Goal: Task Accomplishment & Management: Use online tool/utility

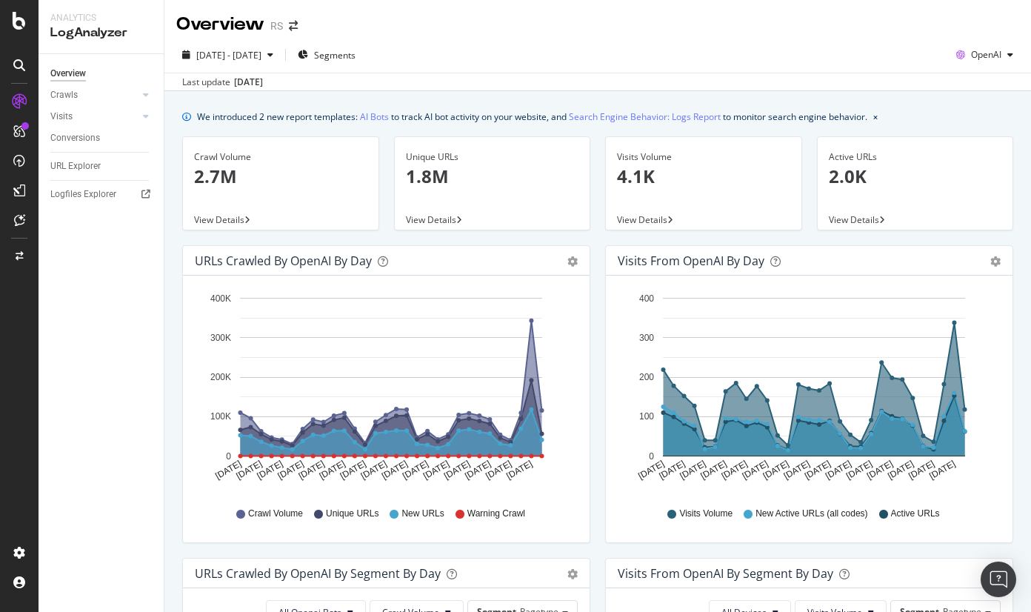
click at [598, 252] on div "Visits from OpenAI by day Area Table Hold CTRL while clicking to filter the rep…" at bounding box center [809, 401] width 423 height 312
click at [80, 229] on div "SpeedWorkers" at bounding box center [88, 225] width 66 height 15
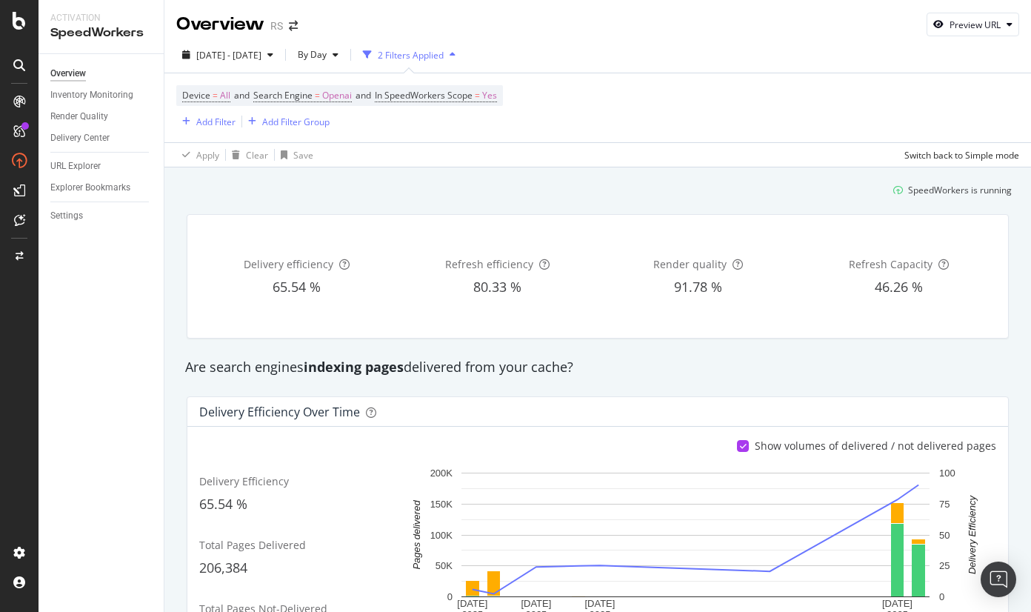
click at [522, 187] on div "SpeedWorkers is running" at bounding box center [598, 190] width 840 height 24
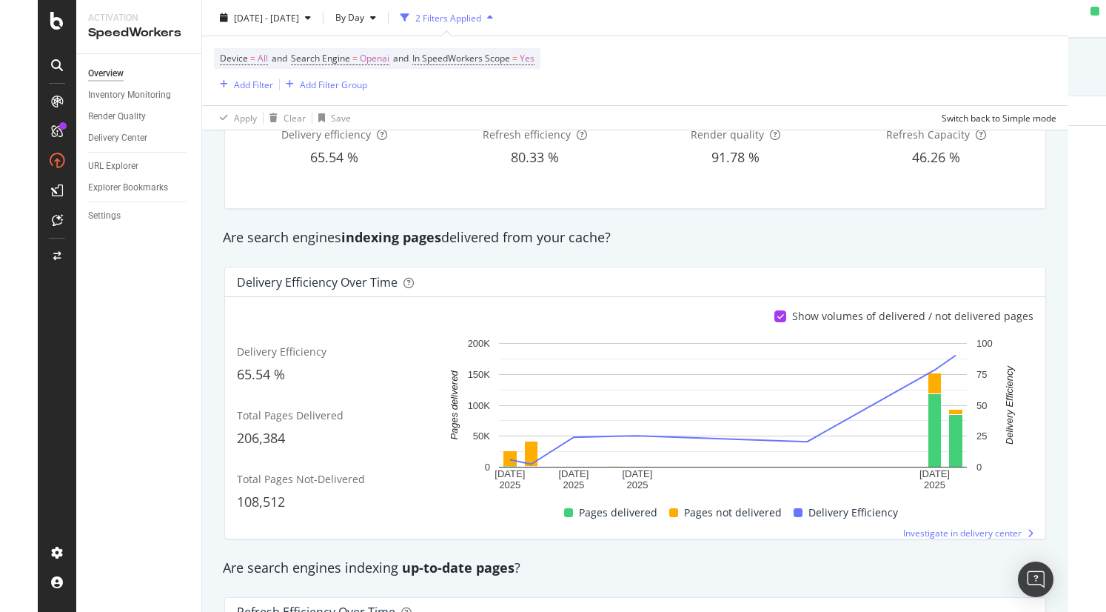
scroll to position [133, 0]
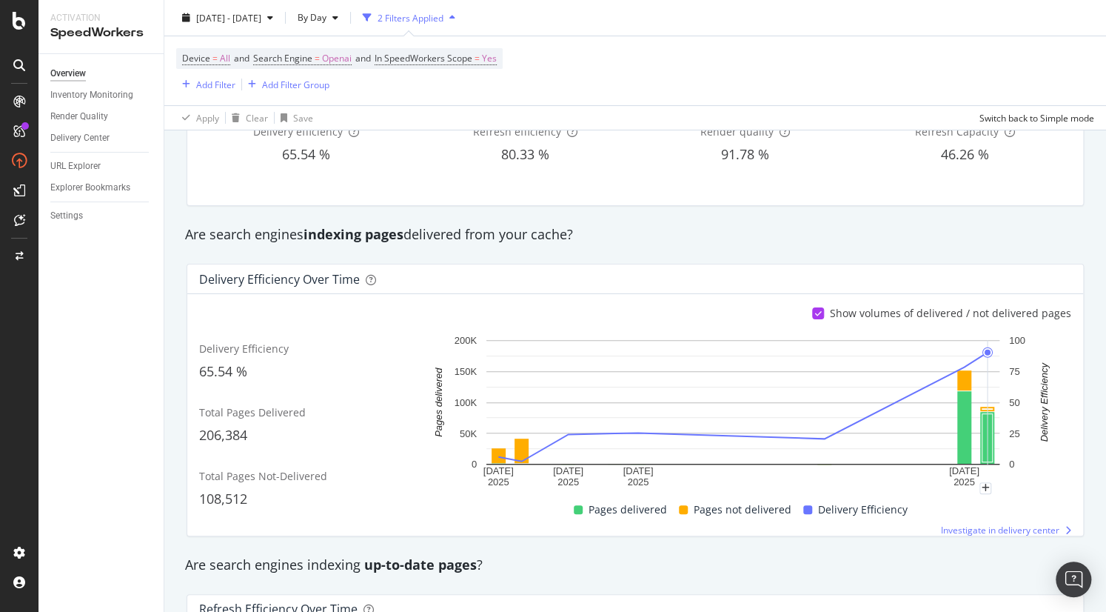
click at [1030, 436] on text "Delivery Efficiency" at bounding box center [1044, 402] width 11 height 80
click at [1030, 466] on div "Show volumes of delivered / not delivered pages Delivery Efficiency 65.54 % Tot…" at bounding box center [635, 414] width 896 height 241
click at [998, 252] on div "Delivery Efficiency over time Show volumes of delivered / not delivered pages D…" at bounding box center [635, 400] width 915 height 296
click at [1030, 406] on rect "A chart." at bounding box center [742, 409] width 641 height 155
click at [1028, 200] on div "Delivery efficiency 65.54 % Refresh efficiency 80.33 % Render quality 91.78 % R…" at bounding box center [635, 143] width 896 height 123
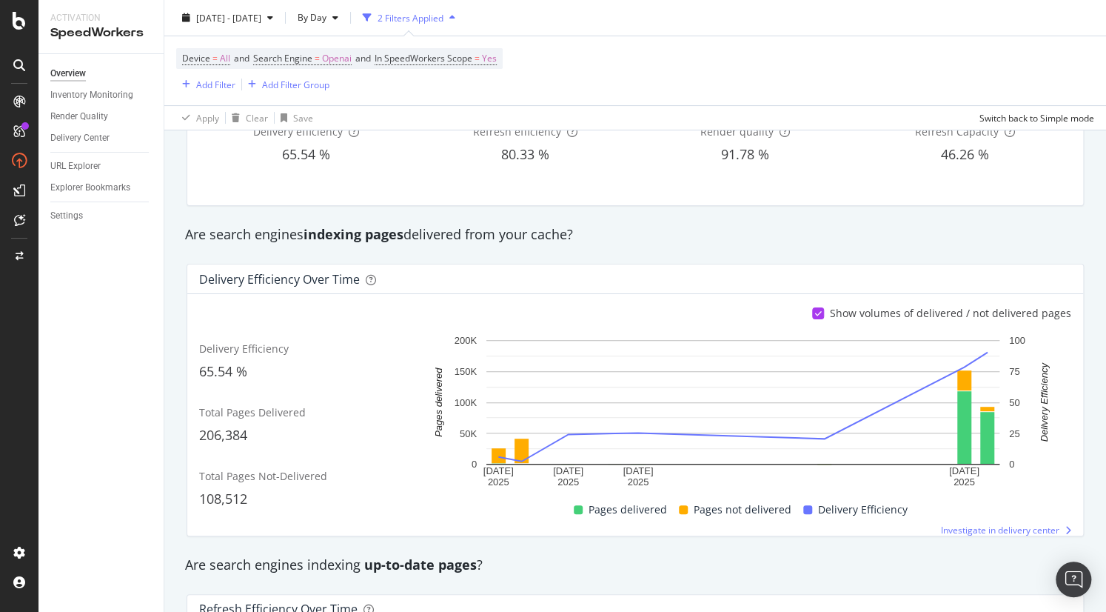
scroll to position [0, 0]
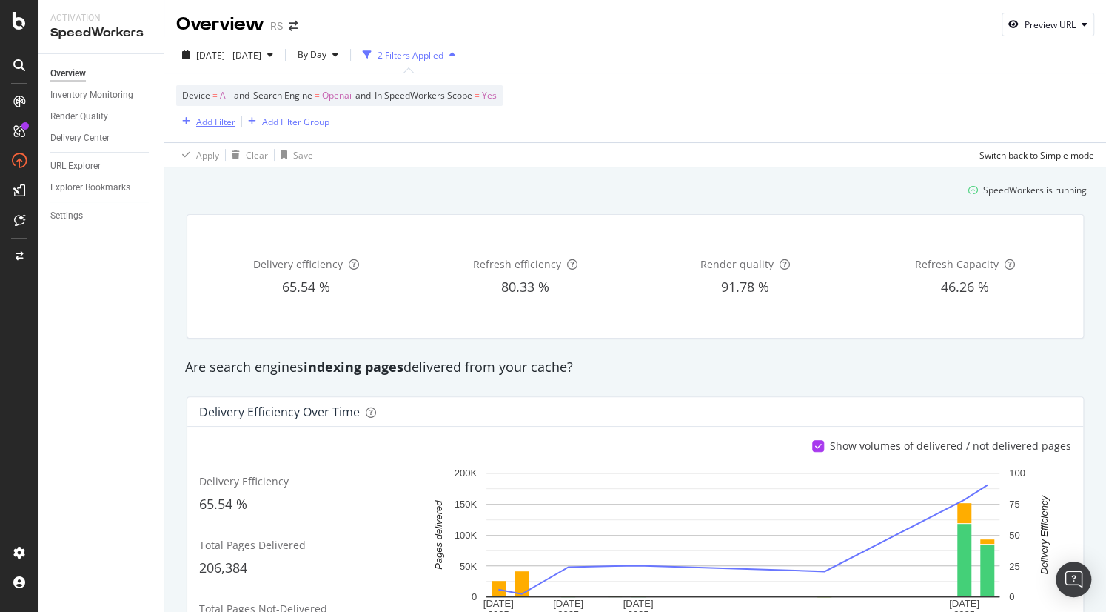
click at [222, 119] on div "Add Filter" at bounding box center [215, 122] width 39 height 13
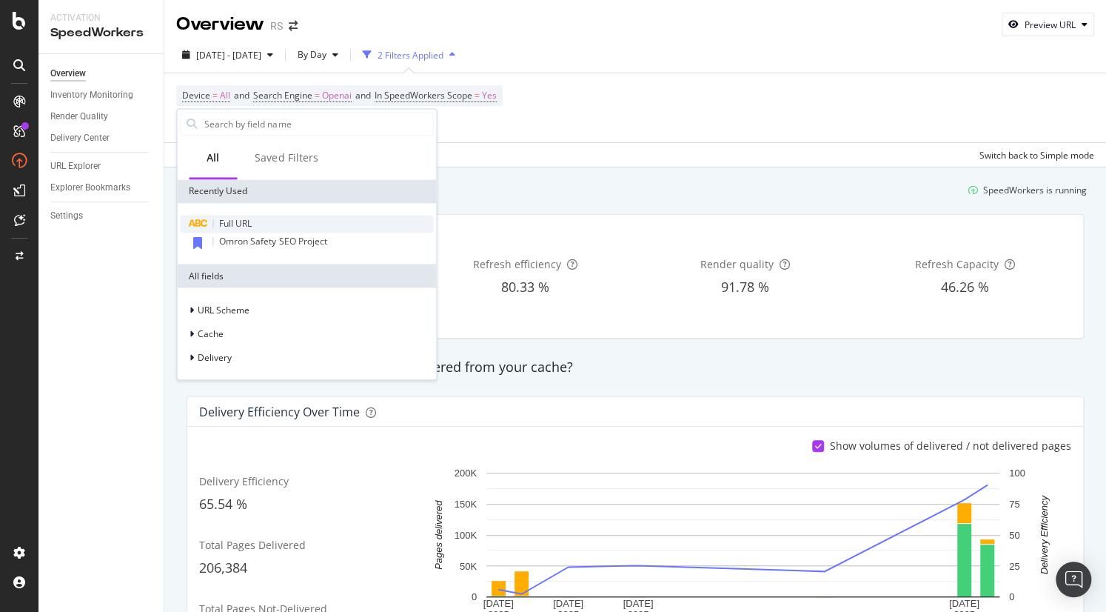
click at [234, 223] on span "Full URL" at bounding box center [235, 223] width 33 height 13
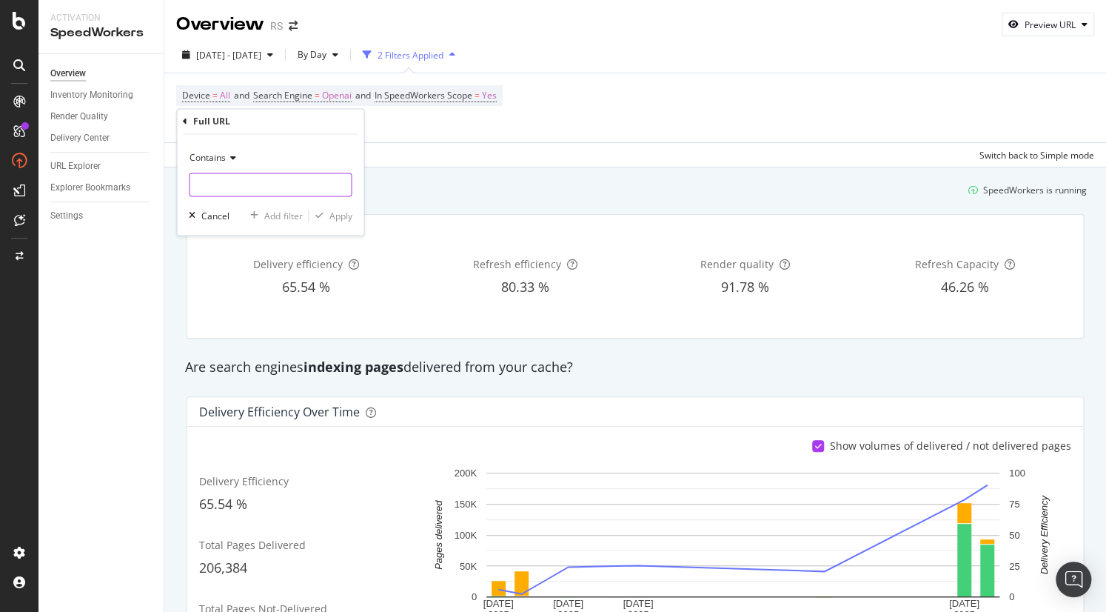
click at [235, 190] on input "text" at bounding box center [270, 185] width 161 height 24
type input "/product/"
click at [338, 211] on div "Apply" at bounding box center [340, 216] width 23 height 13
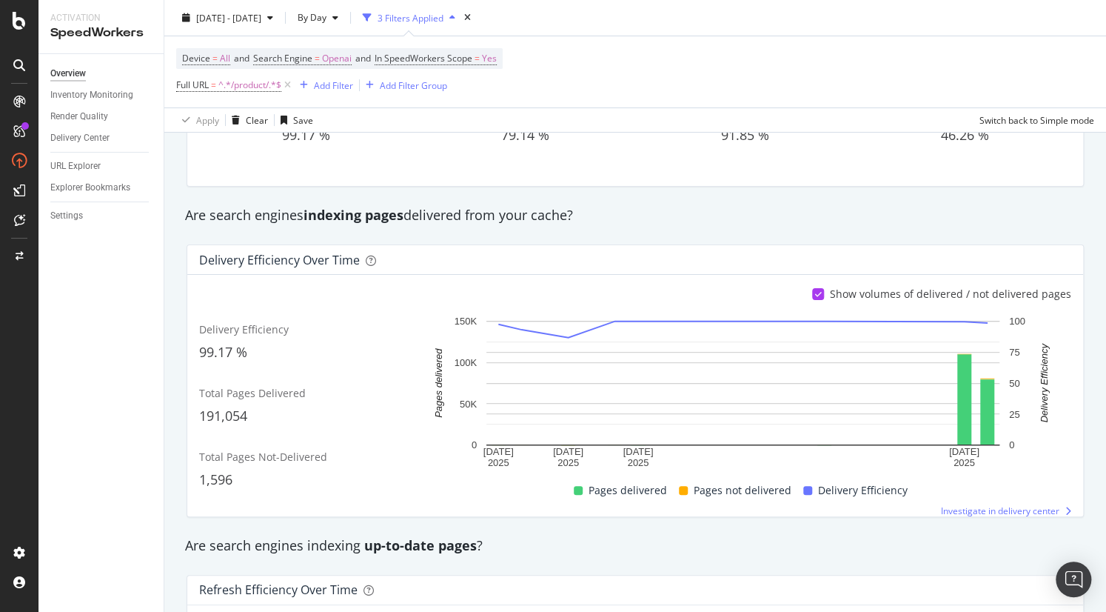
scroll to position [170, 0]
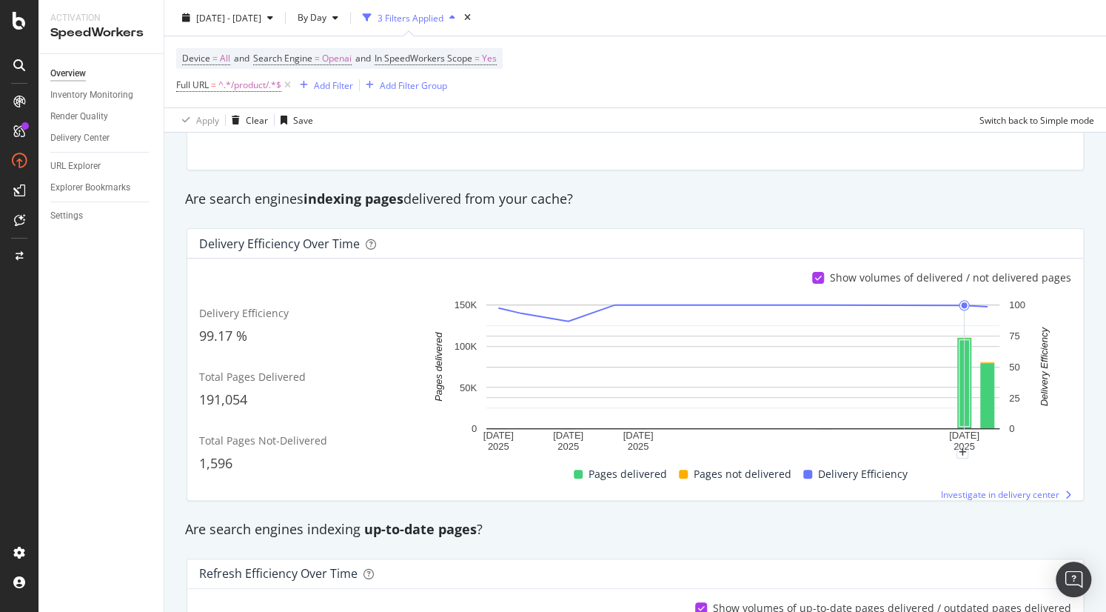
click at [996, 31] on div "2025 Aug. 14th - Sep. 10th By Day 3 Filters Applied" at bounding box center [635, 21] width 942 height 30
